Goal: Task Accomplishment & Management: Use online tool/utility

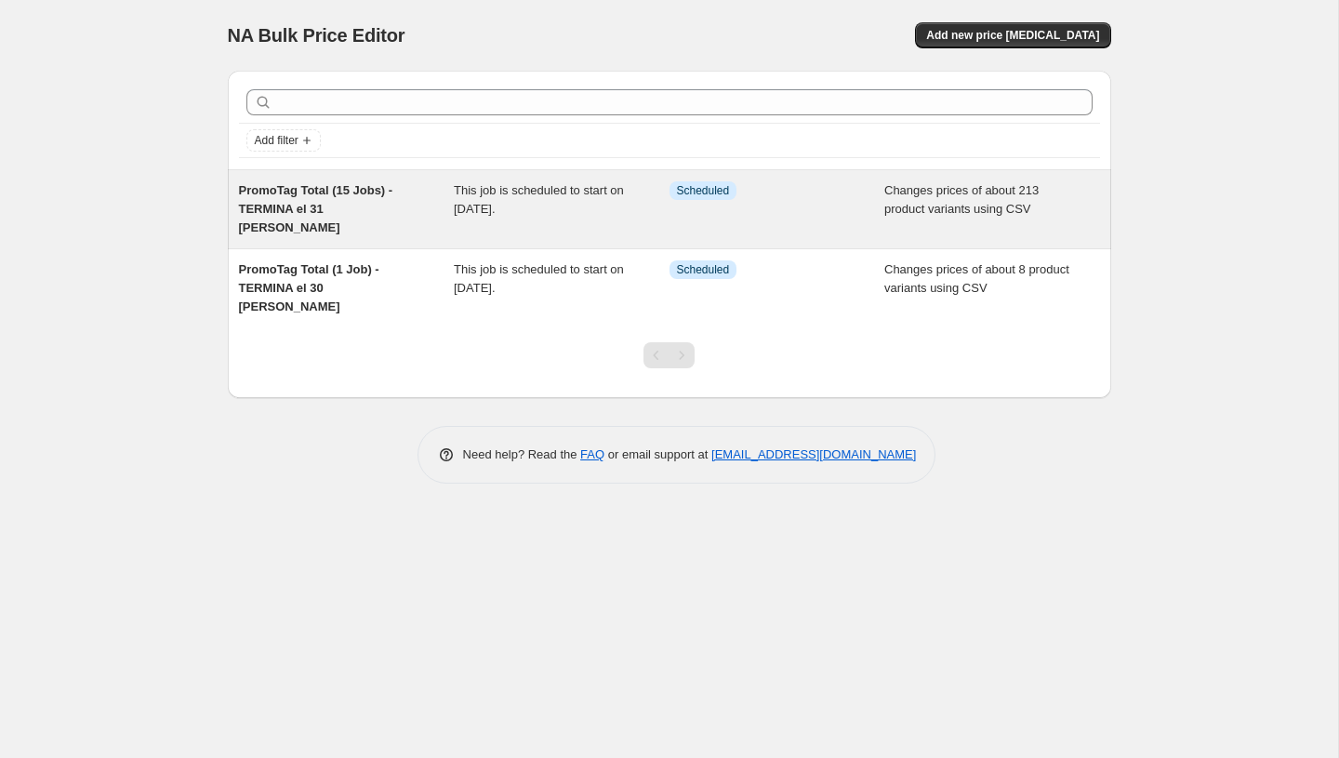
click at [498, 191] on span "This job is scheduled to start on [DATE]." at bounding box center [539, 199] width 170 height 33
